Goal: Task Accomplishment & Management: Use online tool/utility

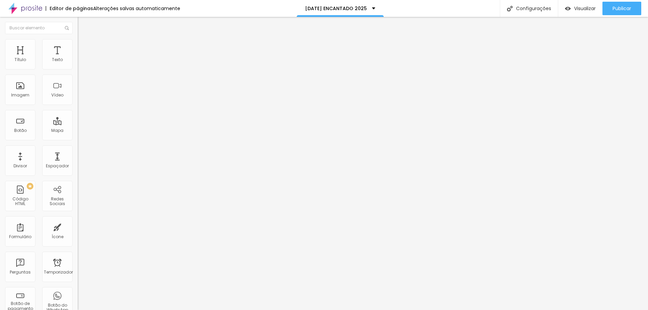
click at [78, 106] on span "Original" at bounding box center [86, 103] width 16 height 6
click at [78, 42] on li "Estilo" at bounding box center [117, 42] width 78 height 7
type input "33"
type input "49"
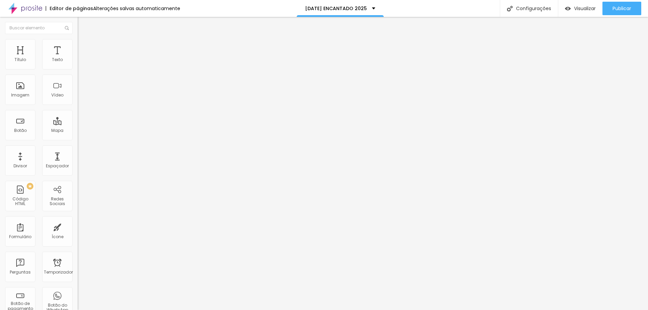
type input "49"
type input "54"
type input "56"
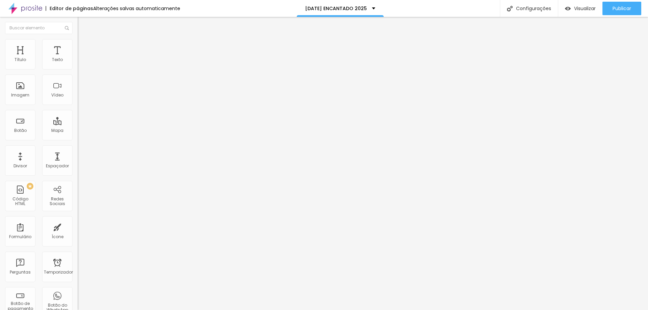
type input "59"
type input "61"
type input "64"
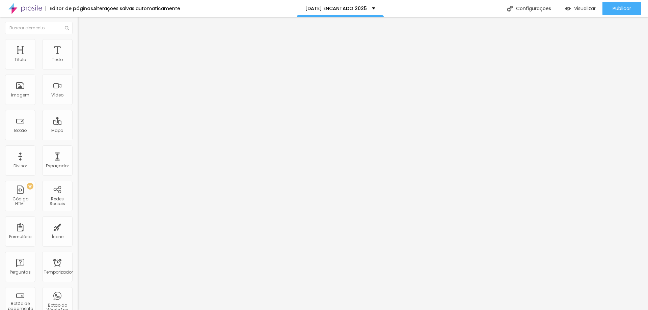
type input "64"
type input "67"
type input "71"
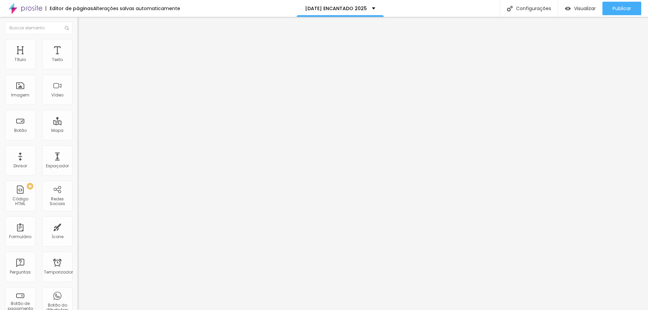
type input "72"
type input "74"
type input "76"
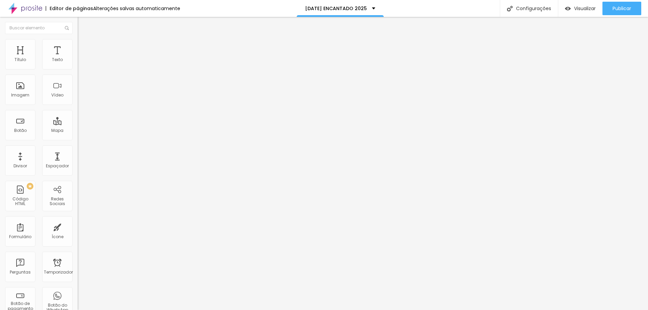
type input "76"
type input "79"
type input "81"
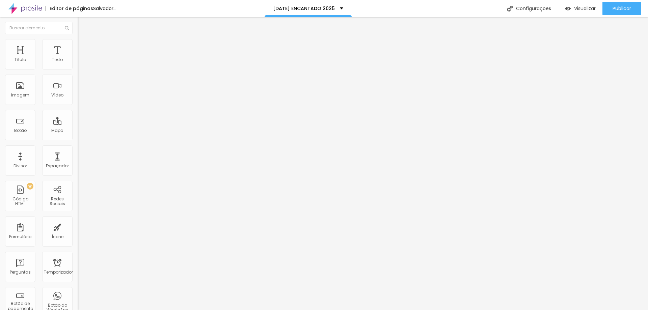
type input "79"
drag, startPoint x: 27, startPoint y: 85, endPoint x: 32, endPoint y: 86, distance: 5.2
type input "79"
click at [78, 148] on input "range" at bounding box center [100, 150] width 44 height 5
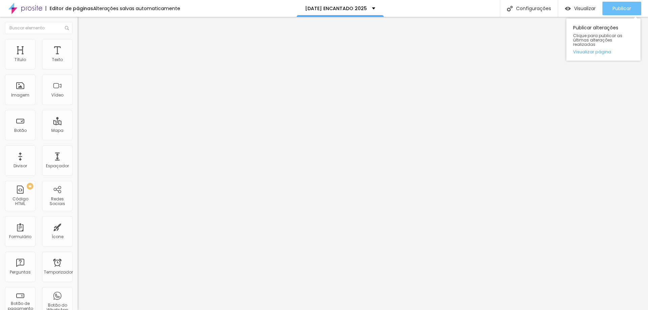
click at [618, 12] on div "Publicar" at bounding box center [621, 8] width 19 height 13
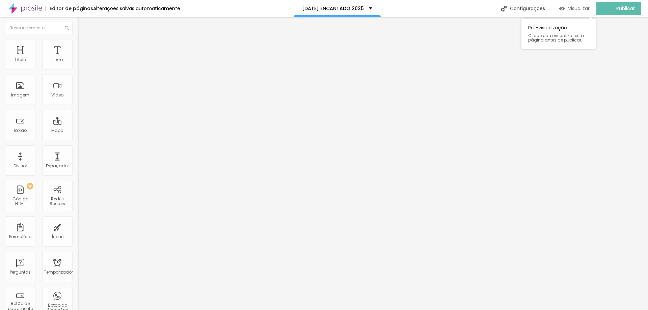
click at [578, 11] on font "Visualizar" at bounding box center [579, 8] width 22 height 7
